Goal: Information Seeking & Learning: Learn about a topic

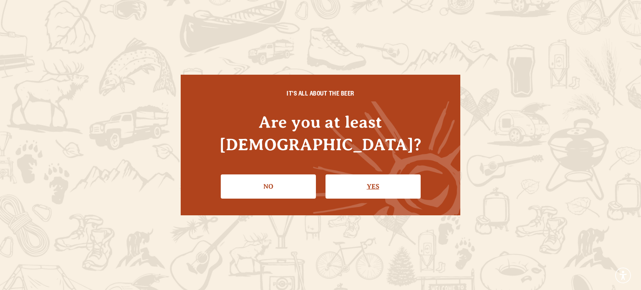
click at [363, 178] on link "Yes" at bounding box center [372, 186] width 95 height 24
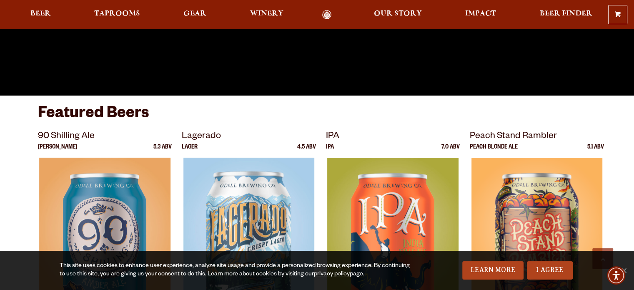
scroll to position [250, 0]
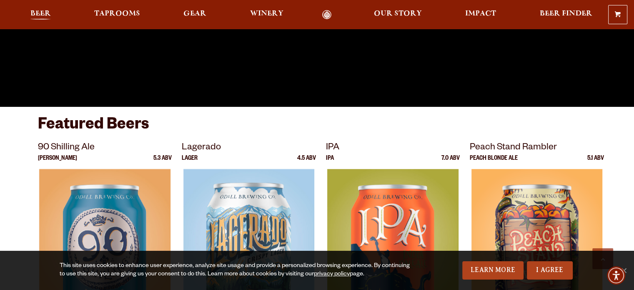
click at [30, 17] on link "Beer" at bounding box center [40, 15] width 31 height 10
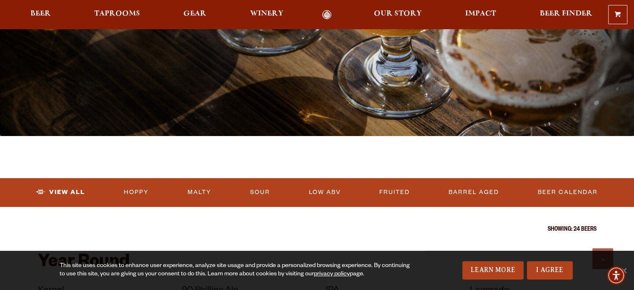
scroll to position [209, 0]
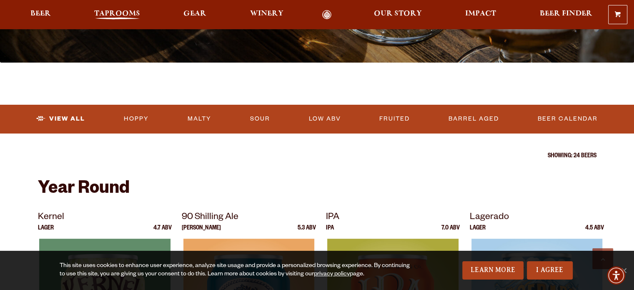
click at [115, 10] on span "Taprooms" at bounding box center [117, 13] width 46 height 7
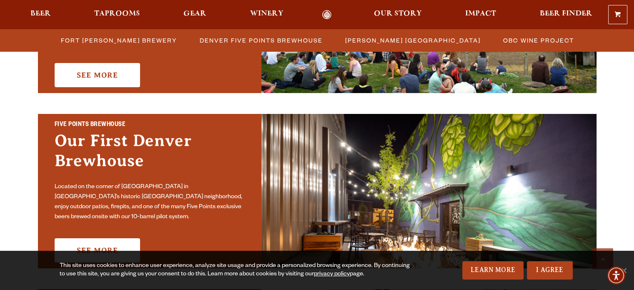
scroll to position [292, 0]
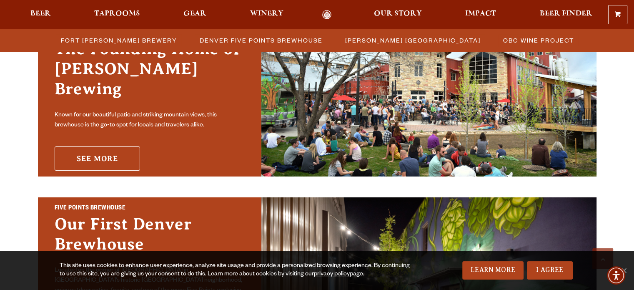
click at [115, 155] on link "See More" at bounding box center [97, 158] width 85 height 24
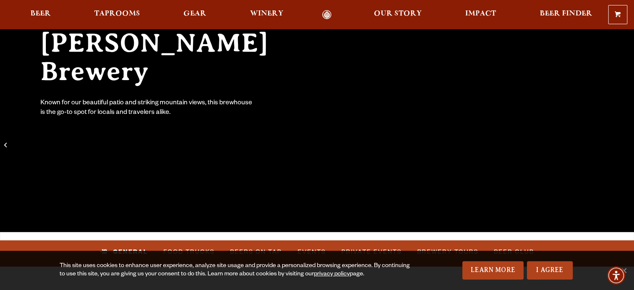
scroll to position [209, 0]
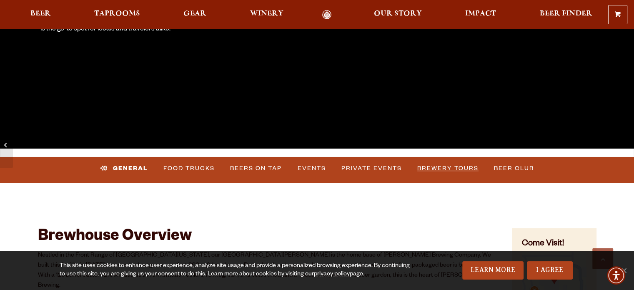
click at [447, 170] on link "Brewery Tours" at bounding box center [448, 168] width 68 height 19
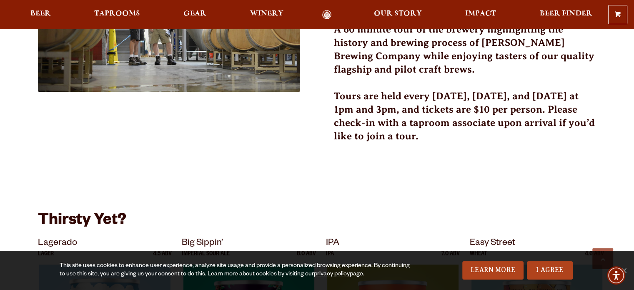
click at [357, 90] on h3 "Tours are held every [DATE], [DATE], and [DATE] at 1pm and 3pm, and tickets are…" at bounding box center [465, 121] width 263 height 63
